Goal: Transaction & Acquisition: Subscribe to service/newsletter

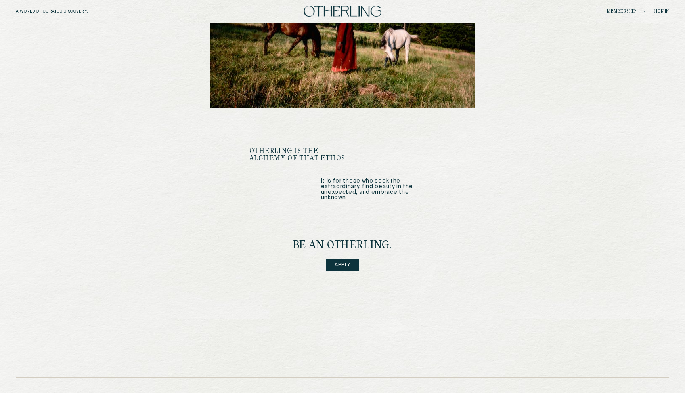
scroll to position [893, 0]
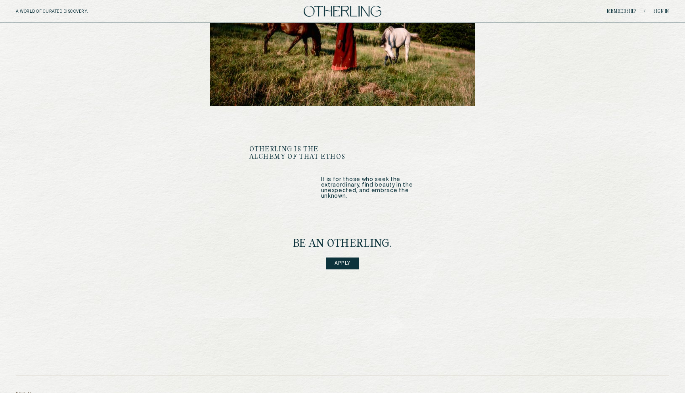
click at [352, 258] on link "Apply" at bounding box center [342, 264] width 33 height 12
